Goal: Task Accomplishment & Management: Use online tool/utility

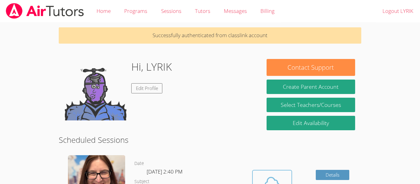
click at [273, 180] on icon at bounding box center [271, 182] width 17 height 17
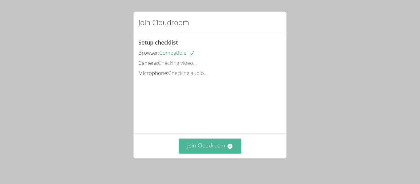
click at [222, 153] on button "Join Cloudroom" at bounding box center [210, 146] width 63 height 15
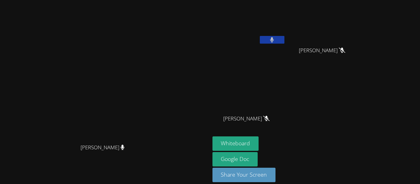
click at [151, 70] on video at bounding box center [105, 83] width 92 height 115
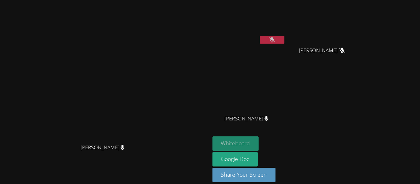
click at [259, 141] on button "Whiteboard" at bounding box center [235, 143] width 46 height 14
